Goal: Task Accomplishment & Management: Use online tool/utility

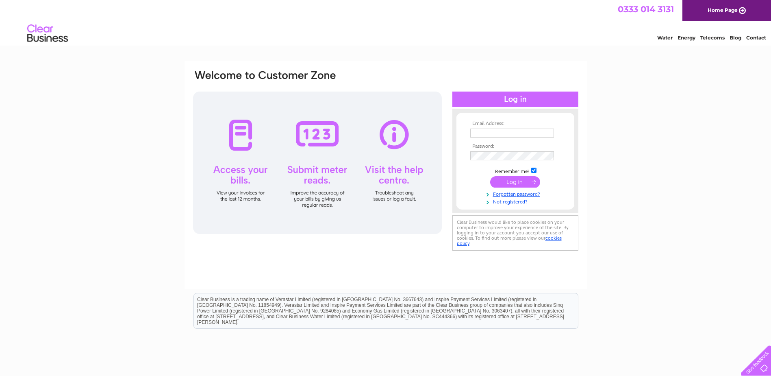
type input "accounts@grosvenortechnology.co.uk"
click at [513, 180] on input "submit" at bounding box center [515, 181] width 50 height 11
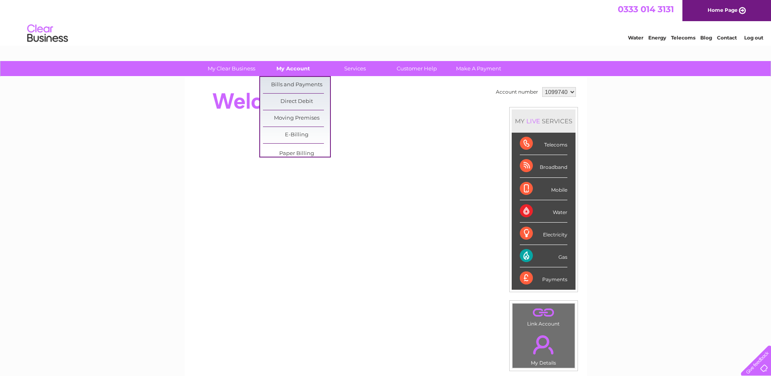
click at [303, 68] on link "My Account" at bounding box center [293, 68] width 67 height 15
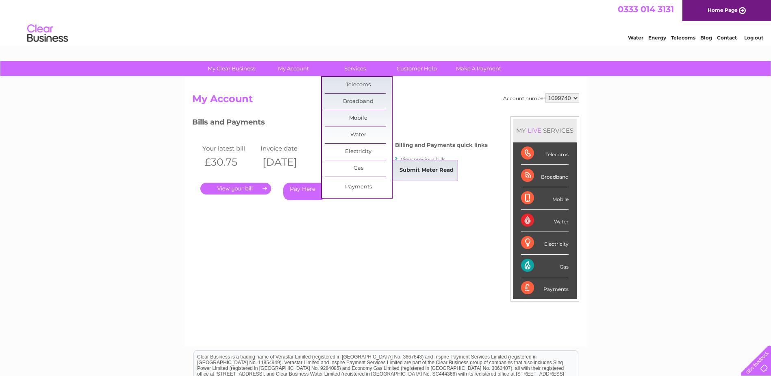
click at [421, 171] on link "Submit Meter Read" at bounding box center [426, 170] width 67 height 16
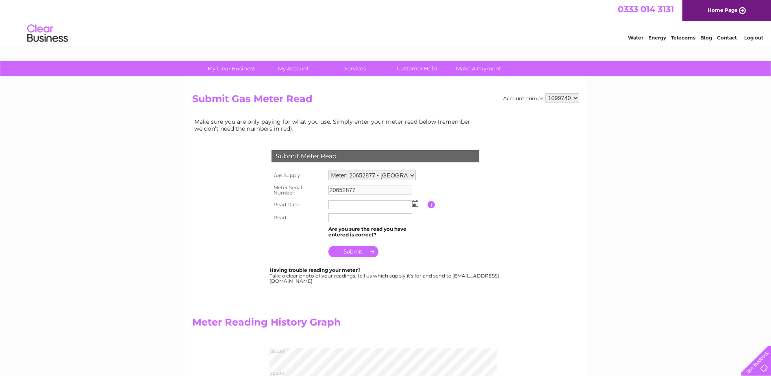
click at [417, 204] on img at bounding box center [415, 203] width 6 height 7
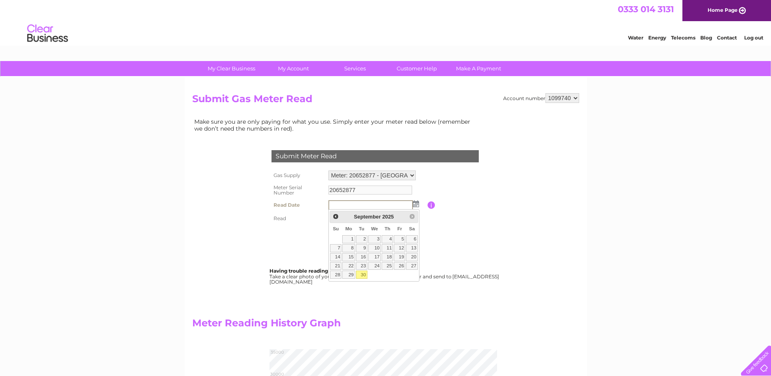
click at [364, 275] on link "30" at bounding box center [361, 274] width 11 height 8
type input "2025/09/30"
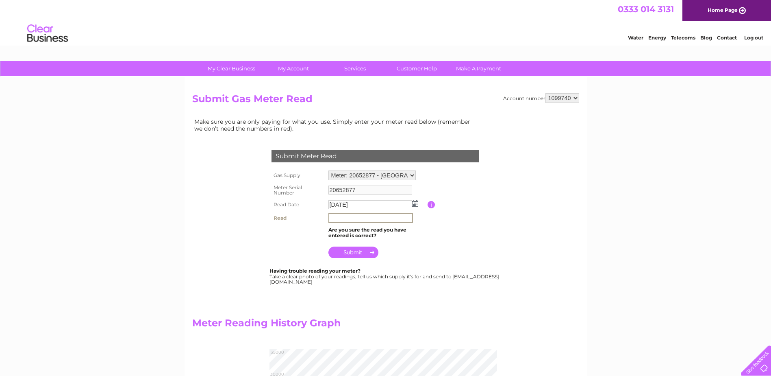
click at [358, 217] on input "text" at bounding box center [370, 218] width 85 height 10
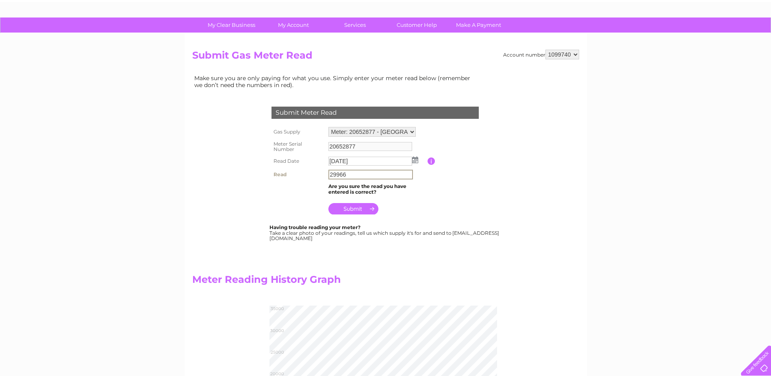
scroll to position [41, 0]
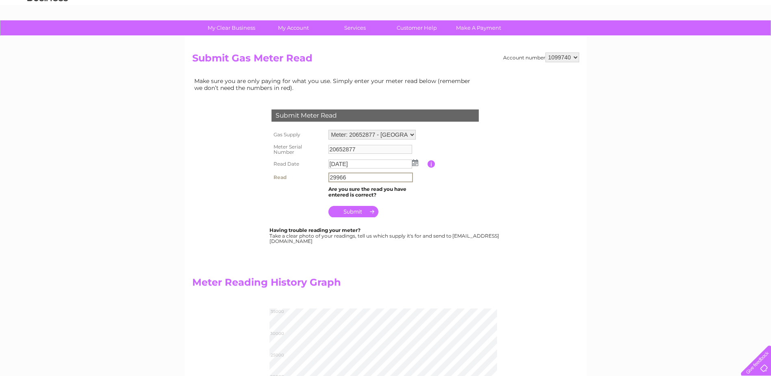
type input "29966"
click at [352, 211] on input "submit" at bounding box center [353, 210] width 50 height 11
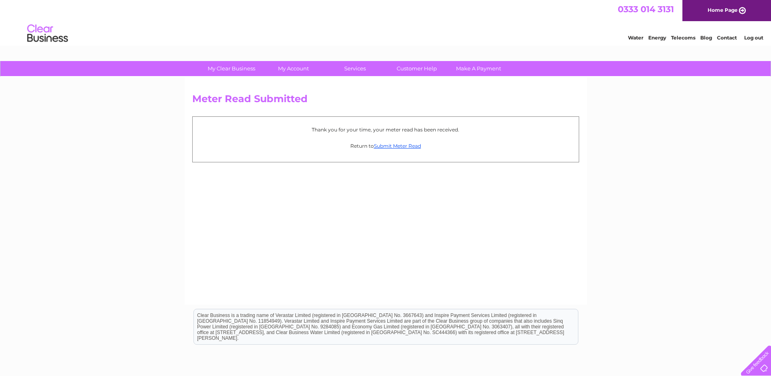
click at [752, 34] on li "Log out" at bounding box center [754, 38] width 24 height 10
click at [752, 36] on link "Log out" at bounding box center [753, 38] width 19 height 6
